Goal: Task Accomplishment & Management: Use online tool/utility

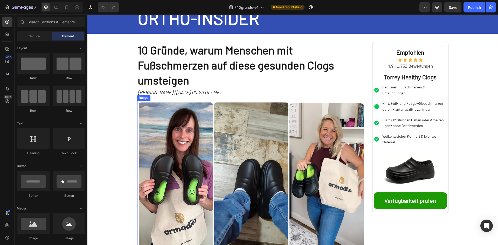
scroll to position [52, 0]
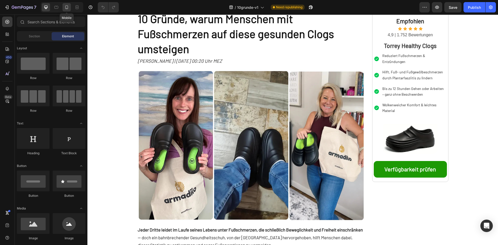
click at [67, 6] on icon at bounding box center [66, 7] width 5 height 5
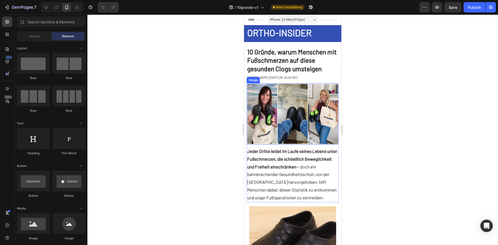
click at [275, 86] on img at bounding box center [293, 113] width 92 height 61
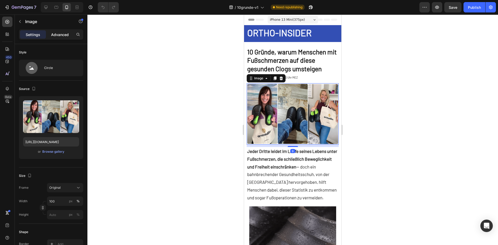
click at [59, 35] on p "Advanced" at bounding box center [60, 34] width 18 height 5
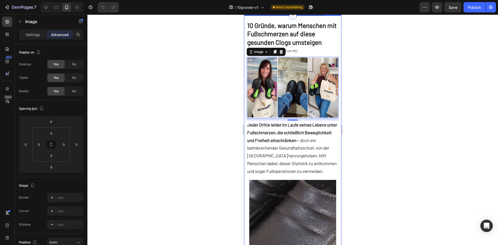
scroll to position [52, 0]
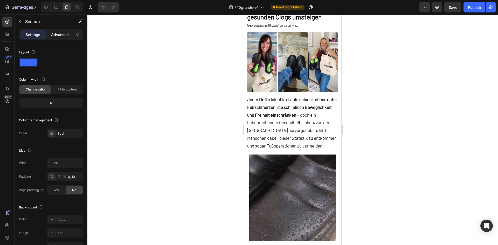
click at [61, 34] on p "Advanced" at bounding box center [60, 34] width 18 height 5
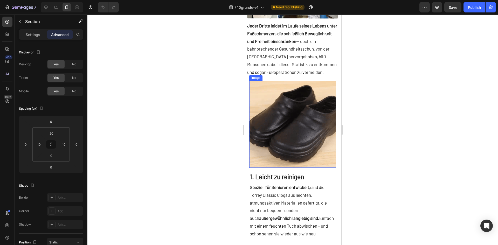
scroll to position [130, 0]
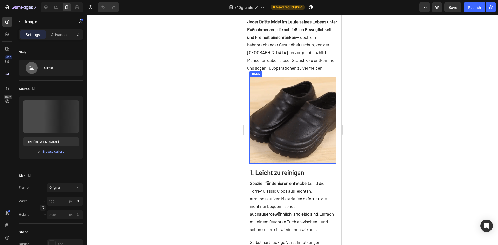
click at [323, 126] on img at bounding box center [292, 120] width 87 height 87
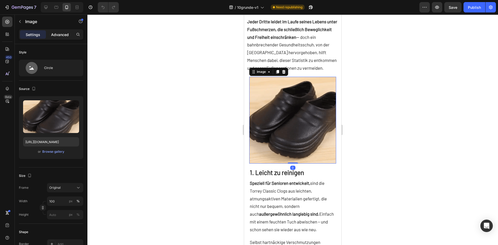
click at [54, 34] on p "Advanced" at bounding box center [60, 34] width 18 height 5
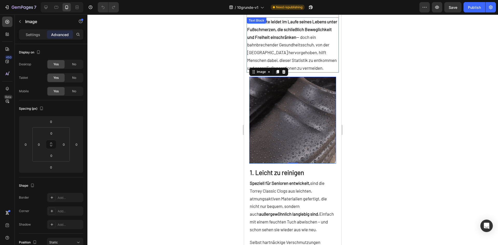
click at [333, 72] on p "Jeder Dritte leidet im Laufe seines Lebens unter Fußschmerzen, die schließlich …" at bounding box center [292, 45] width 91 height 54
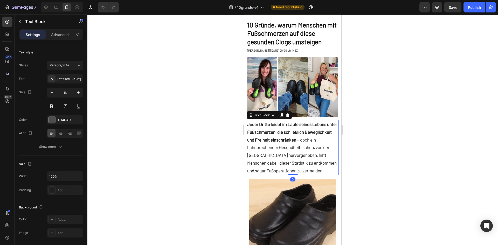
scroll to position [78, 0]
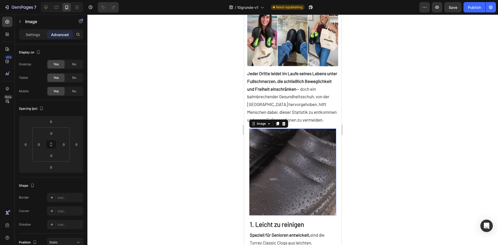
click at [330, 135] on img at bounding box center [292, 172] width 87 height 87
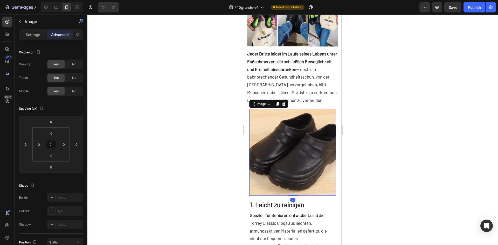
scroll to position [130, 0]
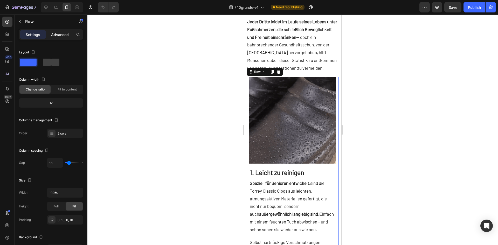
click at [61, 35] on p "Advanced" at bounding box center [60, 34] width 18 height 5
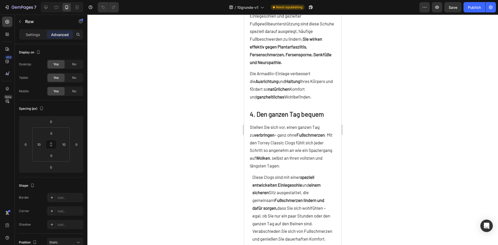
scroll to position [648, 0]
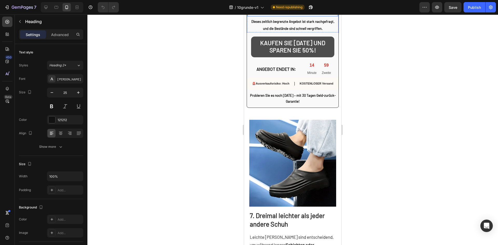
scroll to position [1634, 0]
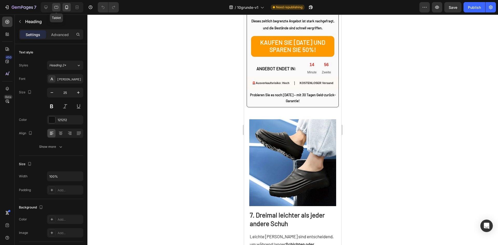
click at [54, 4] on div at bounding box center [56, 7] width 8 height 8
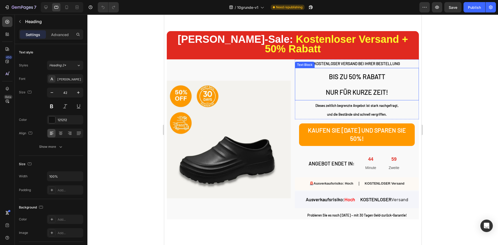
scroll to position [1204, 0]
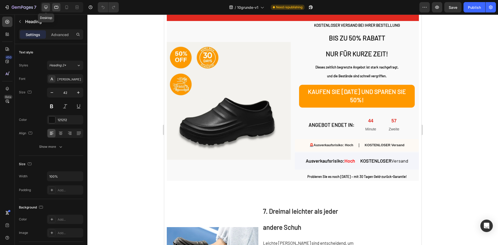
drag, startPoint x: 48, startPoint y: 9, endPoint x: 0, endPoint y: 8, distance: 48.3
click at [48, 9] on icon at bounding box center [45, 7] width 5 height 5
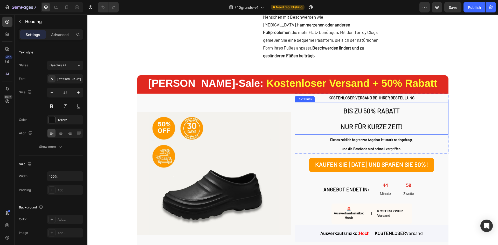
scroll to position [933, 0]
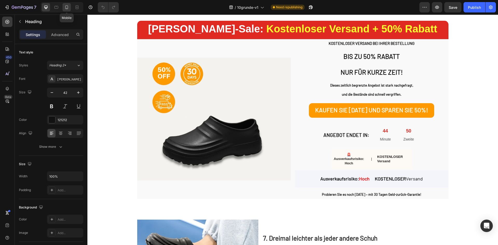
click at [70, 8] on div at bounding box center [67, 7] width 8 height 8
type input "25"
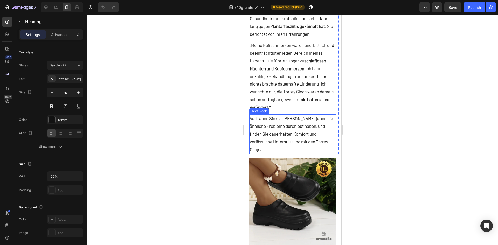
scroll to position [2204, 0]
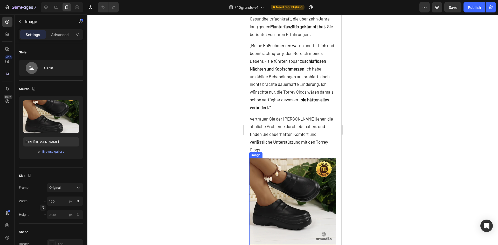
click at [275, 198] on img at bounding box center [292, 201] width 87 height 87
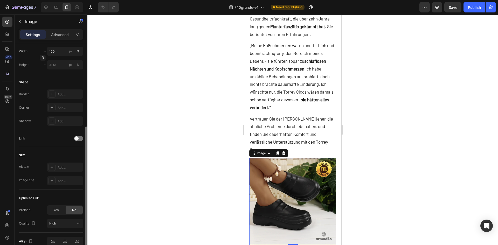
scroll to position [176, 0]
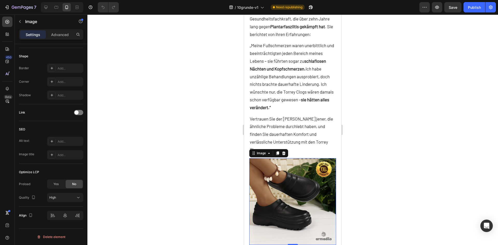
click at [305, 185] on img at bounding box center [292, 201] width 87 height 87
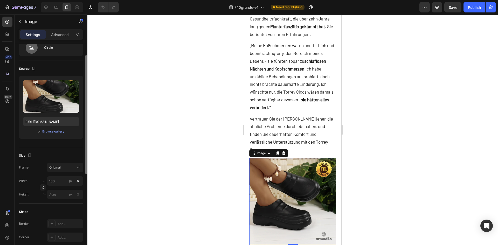
scroll to position [0, 0]
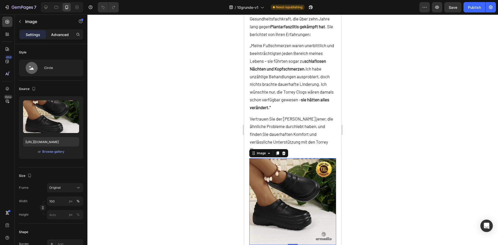
click at [56, 36] on p "Advanced" at bounding box center [60, 34] width 18 height 5
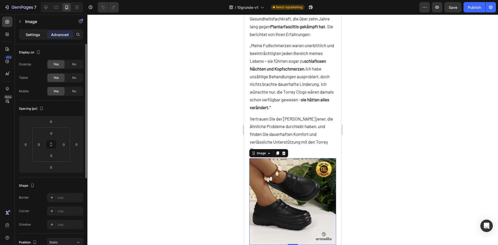
click at [38, 33] on p "Settings" at bounding box center [33, 34] width 15 height 5
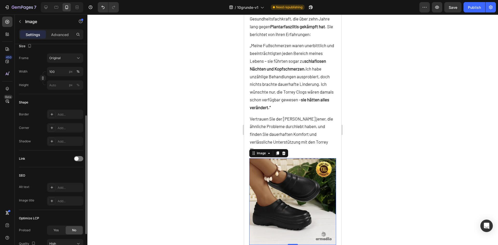
scroll to position [176, 0]
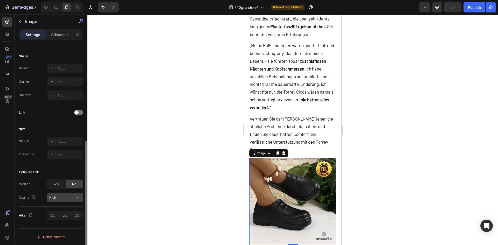
click at [61, 199] on div "High" at bounding box center [62, 197] width 26 height 5
click at [26, 184] on div "Preload" at bounding box center [24, 184] width 11 height 5
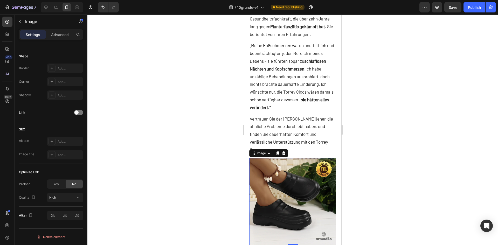
drag, startPoint x: 169, startPoint y: 164, endPoint x: 56, endPoint y: 146, distance: 114.3
click at [170, 164] on div at bounding box center [292, 130] width 411 height 231
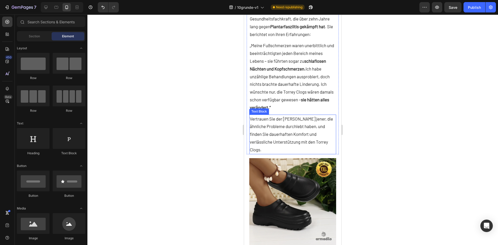
click at [300, 137] on p "Vertrauen Sie der [PERSON_NAME] jener, die ähnliche Probleme durchlebt haben, u…" at bounding box center [293, 134] width 86 height 39
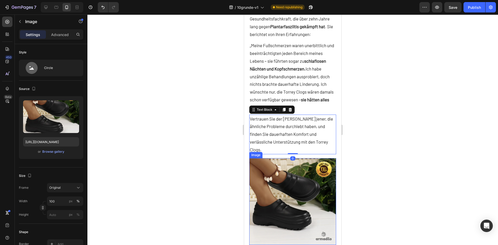
click at [292, 178] on img at bounding box center [292, 201] width 87 height 87
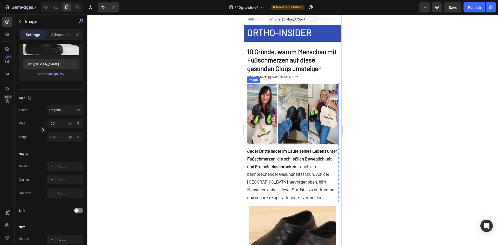
scroll to position [0, 0]
click at [298, 102] on img at bounding box center [293, 113] width 92 height 61
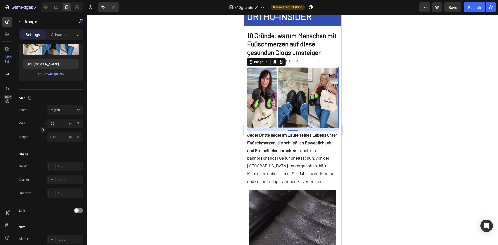
scroll to position [26, 0]
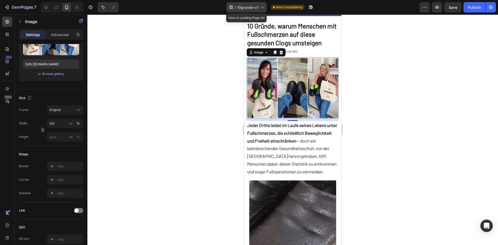
click at [242, 5] on span "10grunde-v1" at bounding box center [247, 7] width 21 height 5
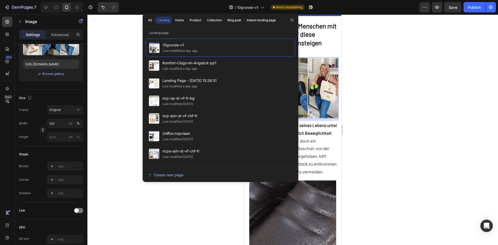
drag, startPoint x: 471, startPoint y: 128, endPoint x: 466, endPoint y: 120, distance: 10.2
click at [472, 127] on div at bounding box center [292, 130] width 411 height 231
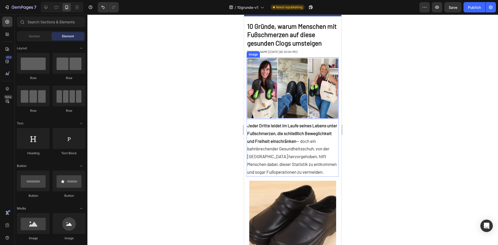
scroll to position [0, 0]
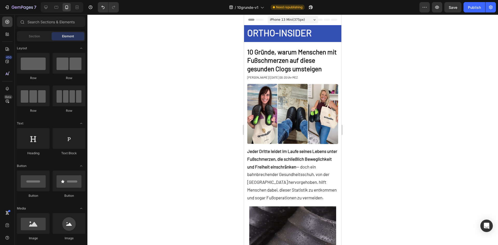
click at [261, 20] on span "Header" at bounding box center [259, 19] width 11 height 5
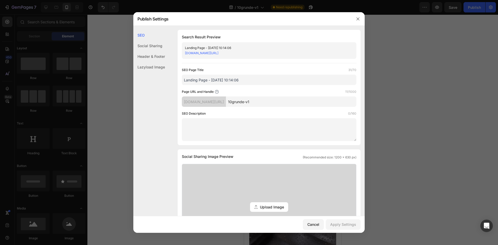
click at [210, 78] on input "Landing Page - [DATE] 10:14:06" at bounding box center [269, 80] width 175 height 10
click at [257, 99] on input "10grunde-v1" at bounding box center [291, 101] width 130 height 10
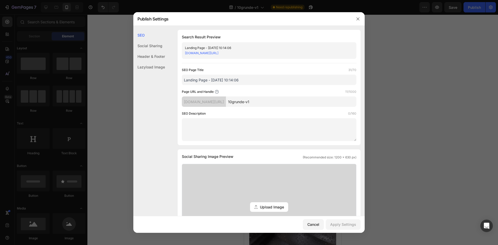
click at [257, 99] on input "10grunde-v1" at bounding box center [291, 101] width 130 height 10
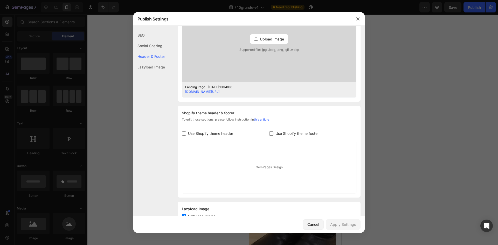
scroll to position [182, 0]
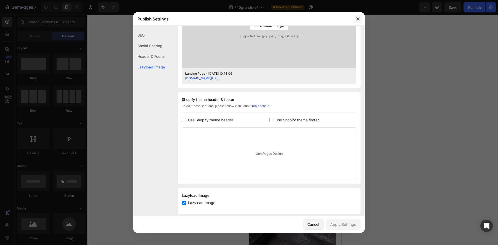
click at [357, 19] on icon "button" at bounding box center [358, 19] width 4 height 4
